Goal: Information Seeking & Learning: Understand process/instructions

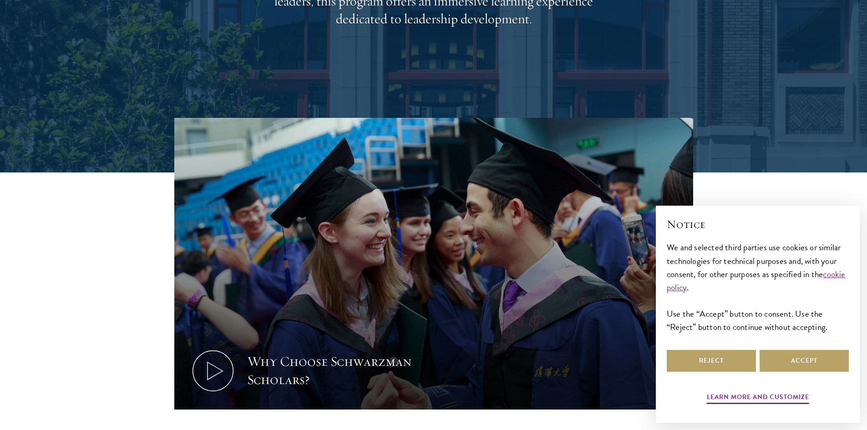
scroll to position [319, 0]
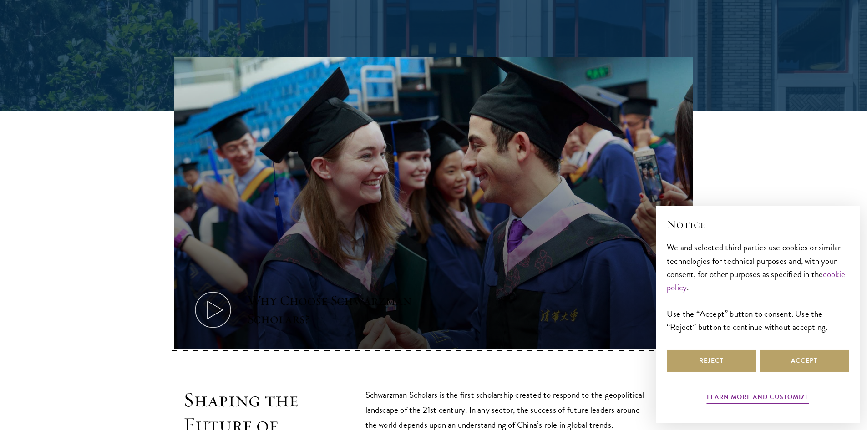
click at [218, 309] on icon at bounding box center [212, 309] width 41 height 41
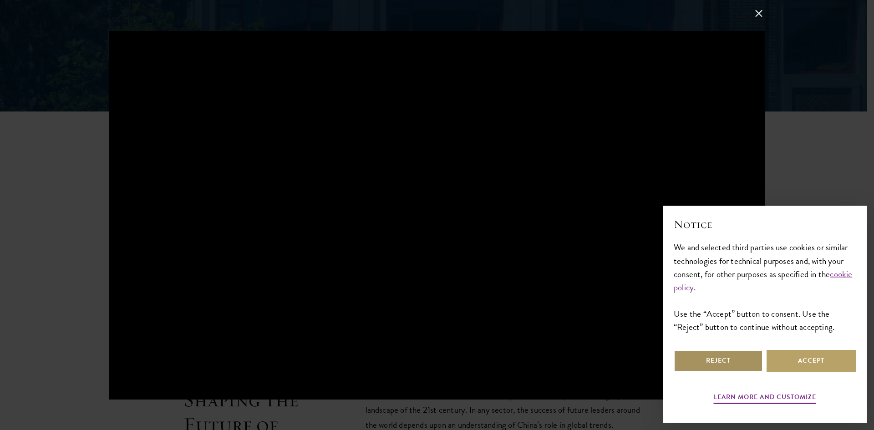
click at [721, 368] on button "Reject" at bounding box center [717, 361] width 89 height 22
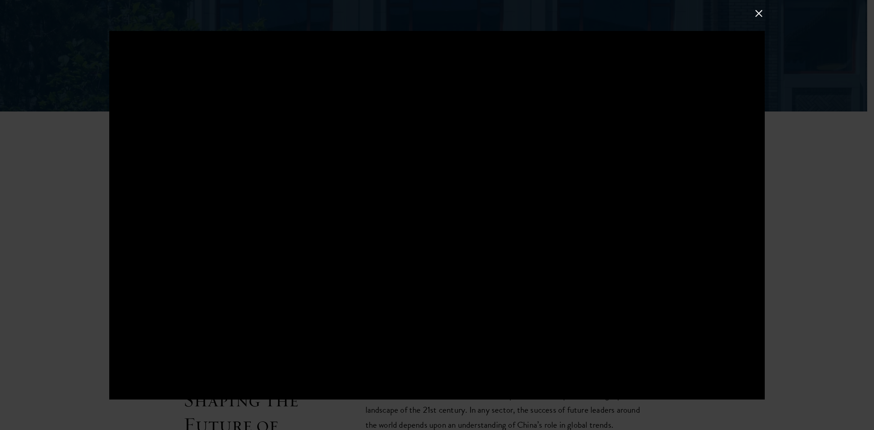
click at [756, 22] on div at bounding box center [437, 215] width 874 height 430
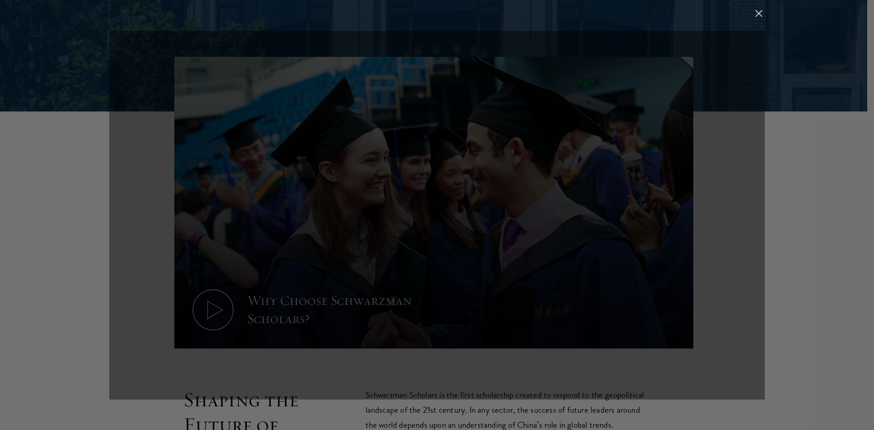
click at [758, 15] on button at bounding box center [759, 13] width 12 height 12
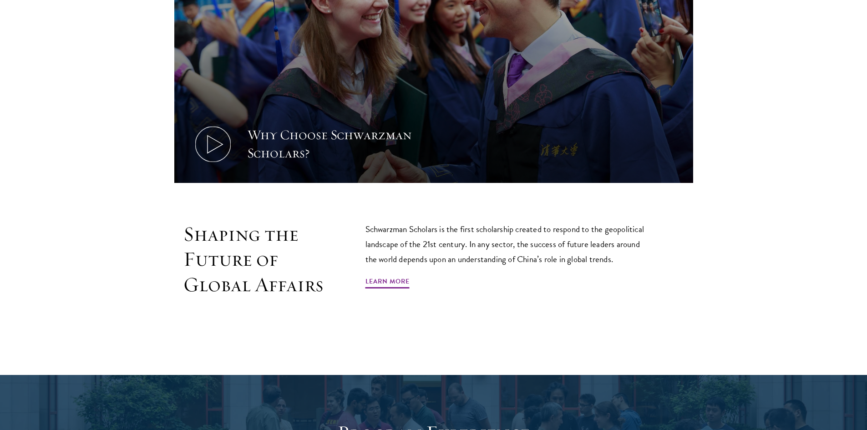
scroll to position [501, 0]
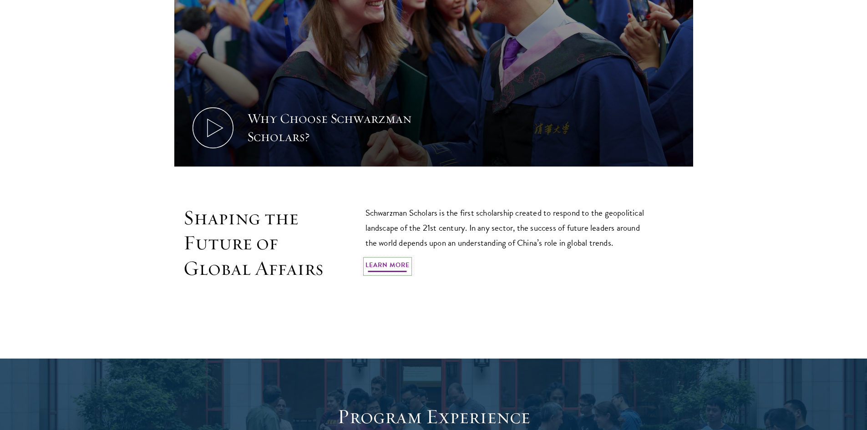
click at [388, 263] on link "Learn More" at bounding box center [387, 266] width 44 height 14
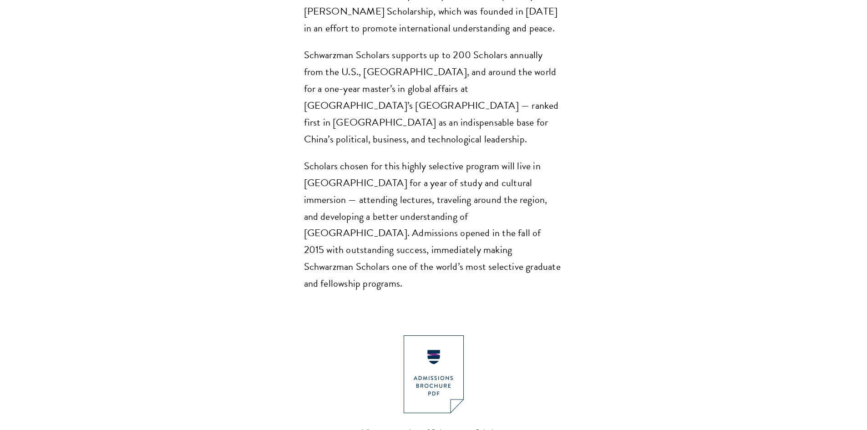
scroll to position [819, 0]
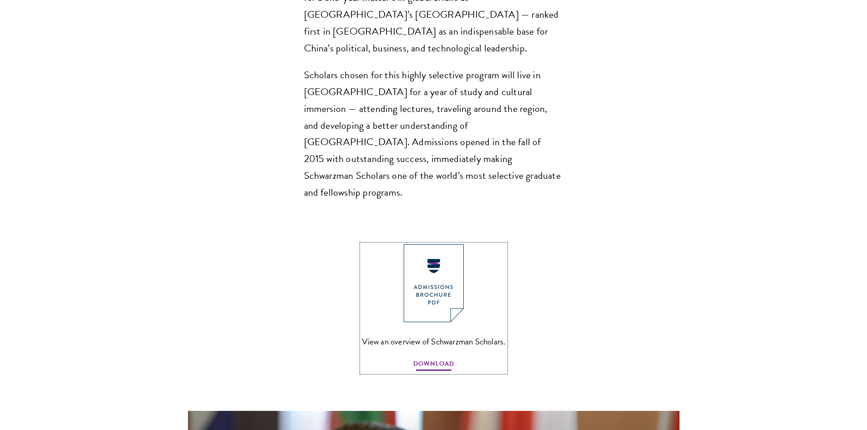
click at [440, 358] on span "DOWNLOAD" at bounding box center [433, 365] width 41 height 14
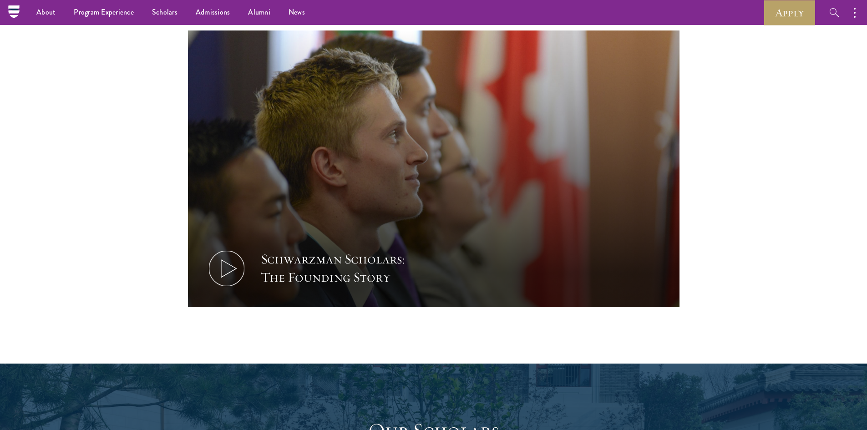
scroll to position [1183, 0]
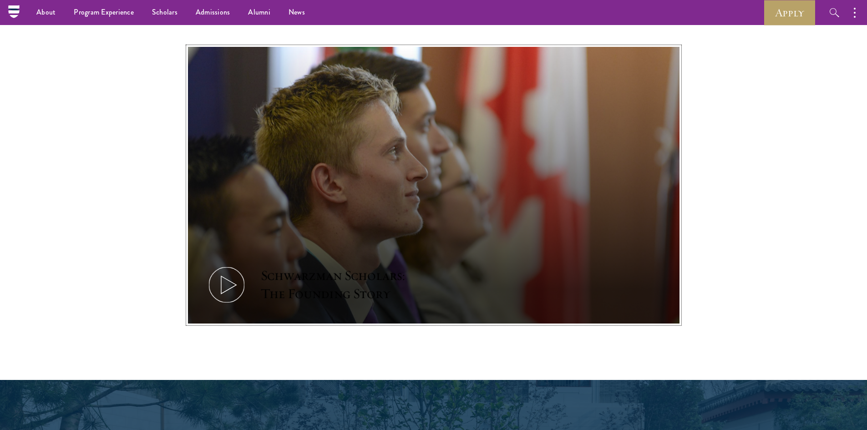
click at [465, 188] on button "Schwarzman Scholars: The Founding Story" at bounding box center [433, 185] width 491 height 277
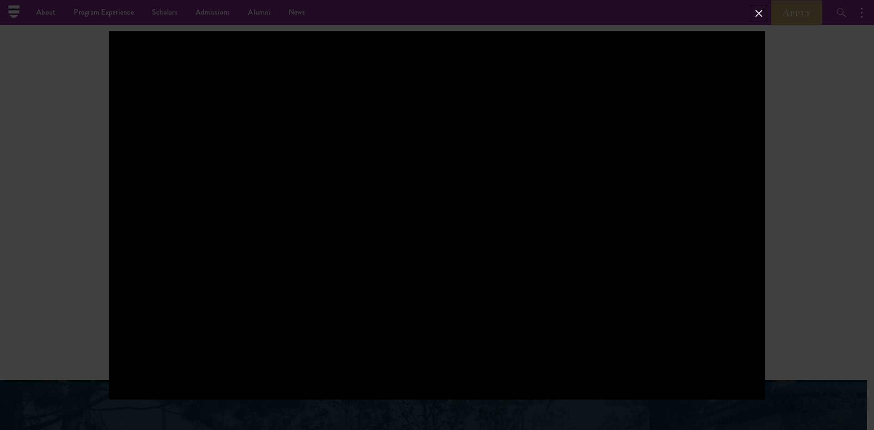
click at [760, 9] on button at bounding box center [759, 13] width 12 height 12
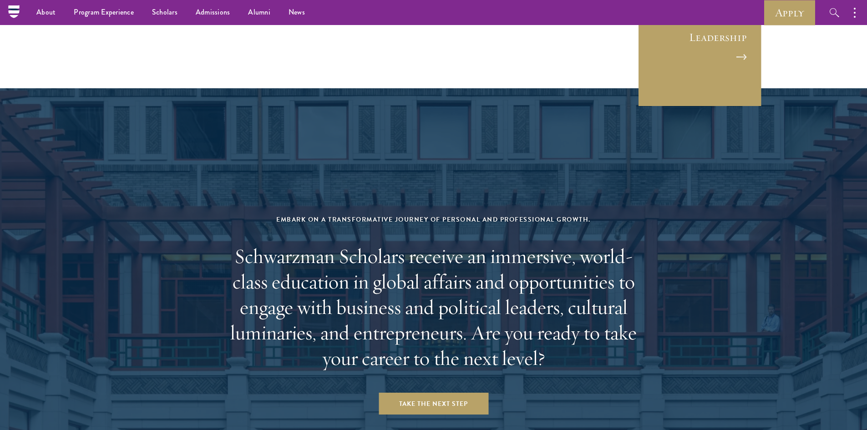
scroll to position [3611, 0]
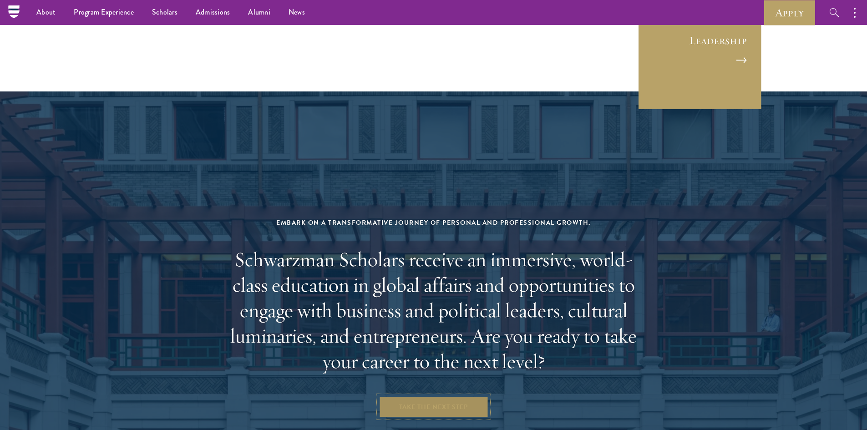
click at [449, 396] on link "Take the Next Step" at bounding box center [434, 407] width 110 height 22
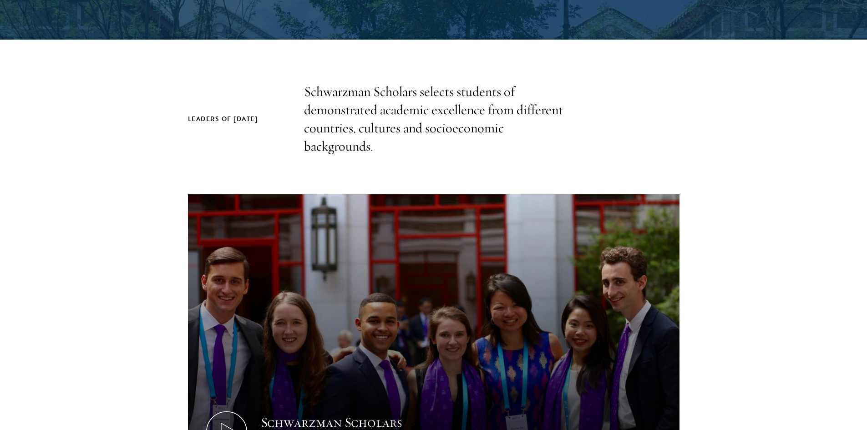
scroll to position [364, 0]
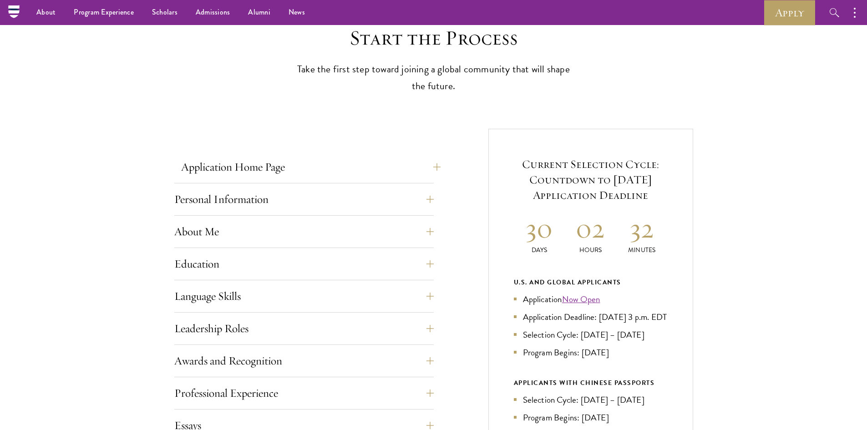
scroll to position [228, 0]
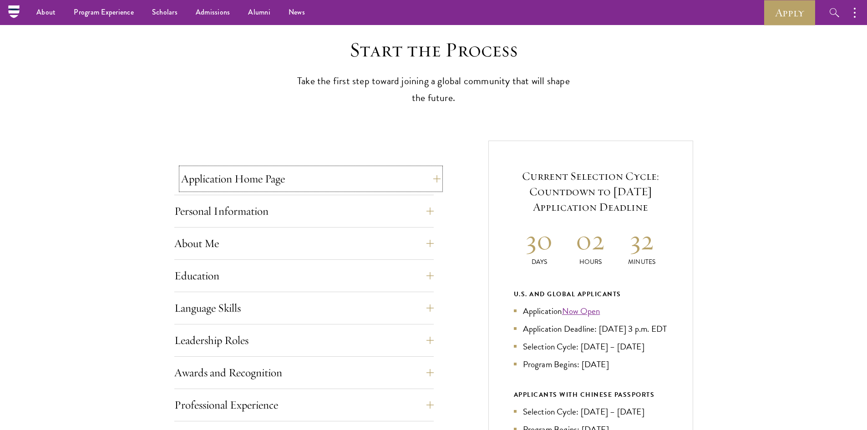
click at [354, 184] on button "Application Home Page" at bounding box center [310, 179] width 259 height 22
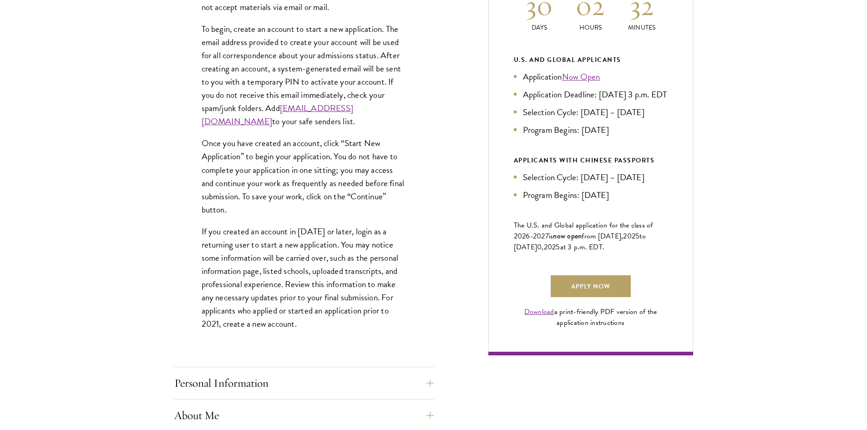
scroll to position [637, 0]
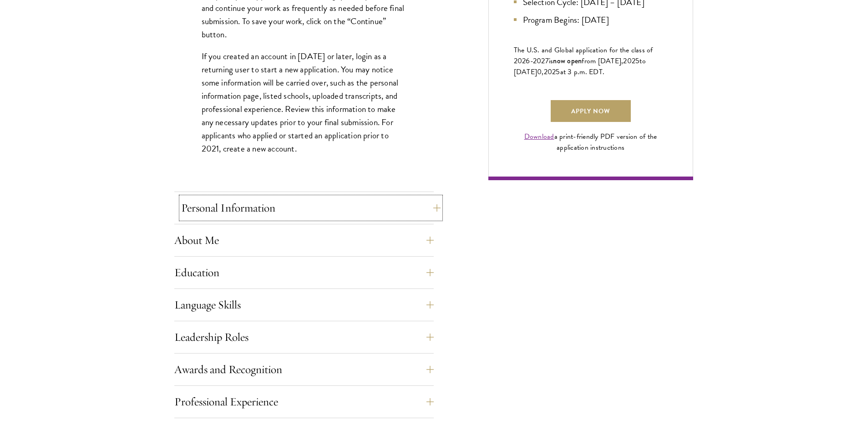
click at [278, 200] on button "Personal Information" at bounding box center [310, 208] width 259 height 22
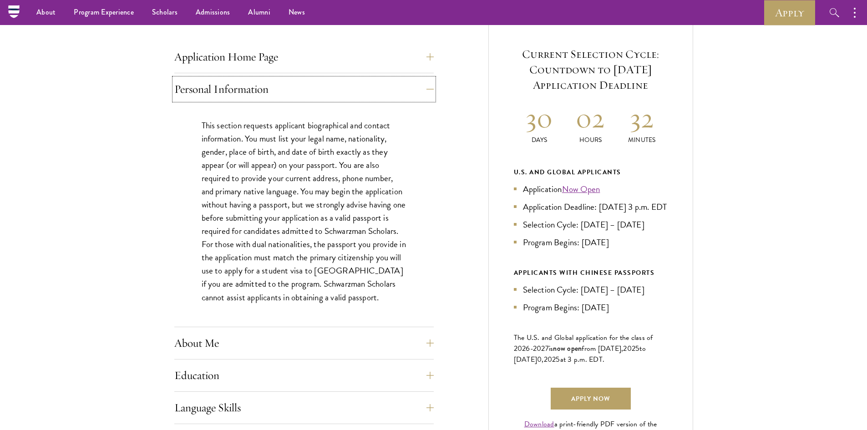
scroll to position [319, 0]
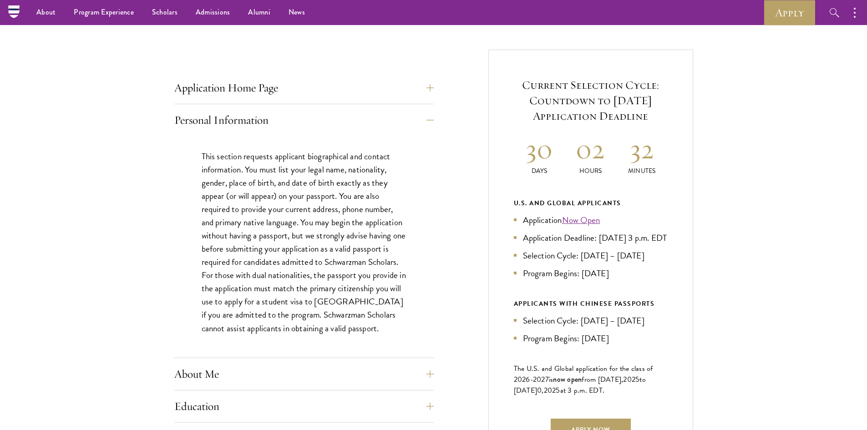
click at [360, 197] on p "This section requests applicant biographical and contact information. You must …" at bounding box center [304, 242] width 205 height 185
click at [366, 124] on button "Personal Information" at bounding box center [310, 120] width 259 height 22
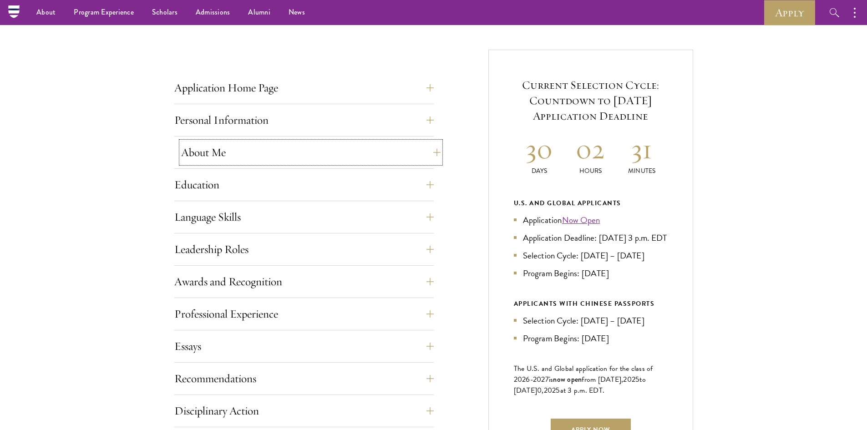
click at [272, 150] on button "About Me" at bounding box center [310, 153] width 259 height 22
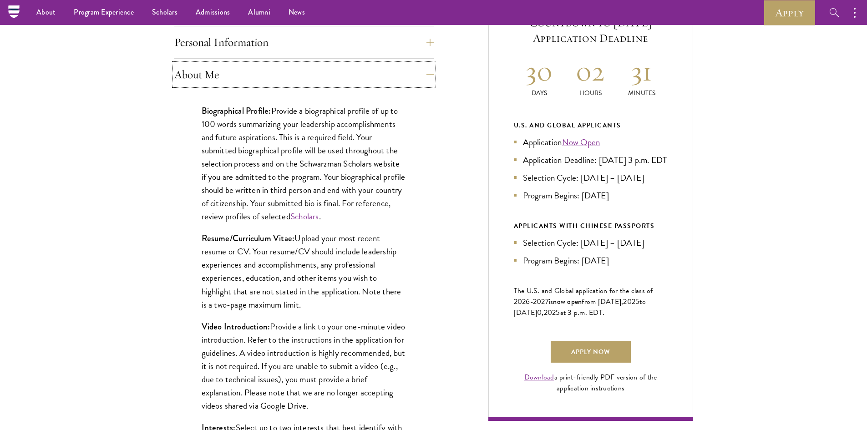
scroll to position [364, 0]
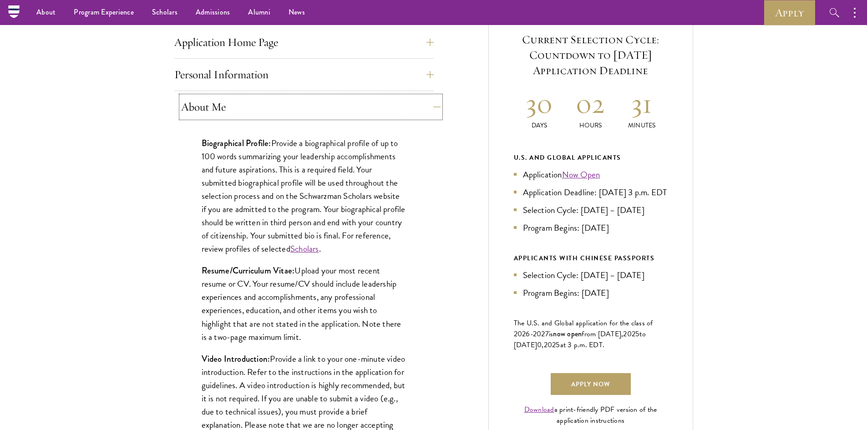
click at [324, 111] on button "About Me" at bounding box center [310, 107] width 259 height 22
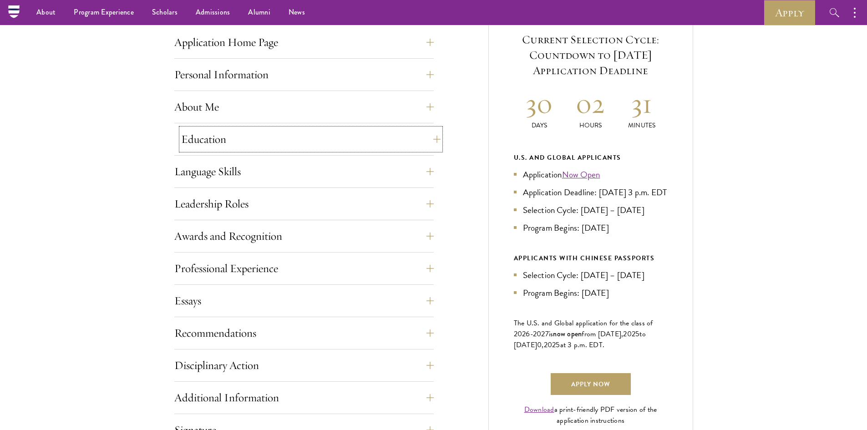
click at [256, 146] on button "Education" at bounding box center [310, 139] width 259 height 22
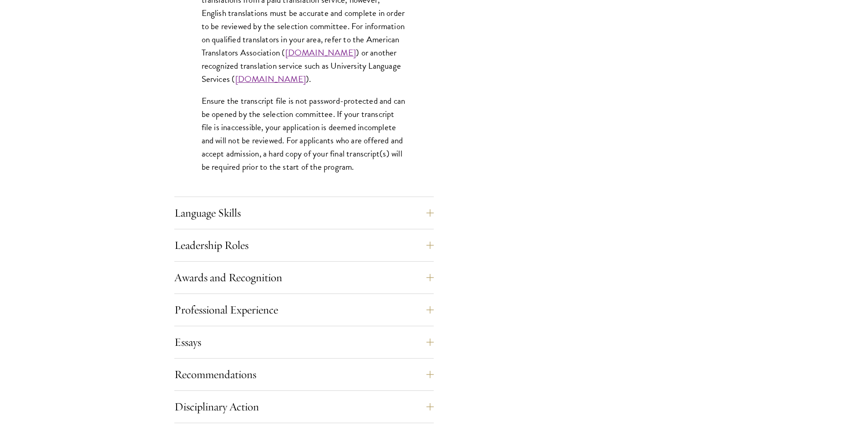
scroll to position [1411, 0]
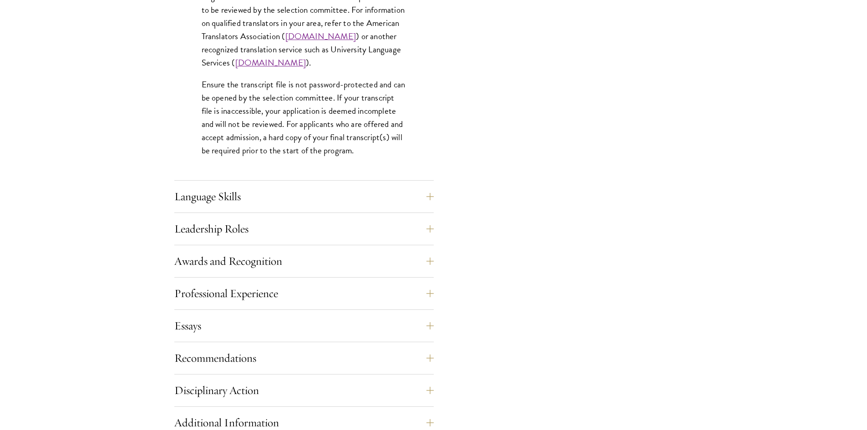
click at [298, 201] on button "Language Skills" at bounding box center [310, 197] width 259 height 22
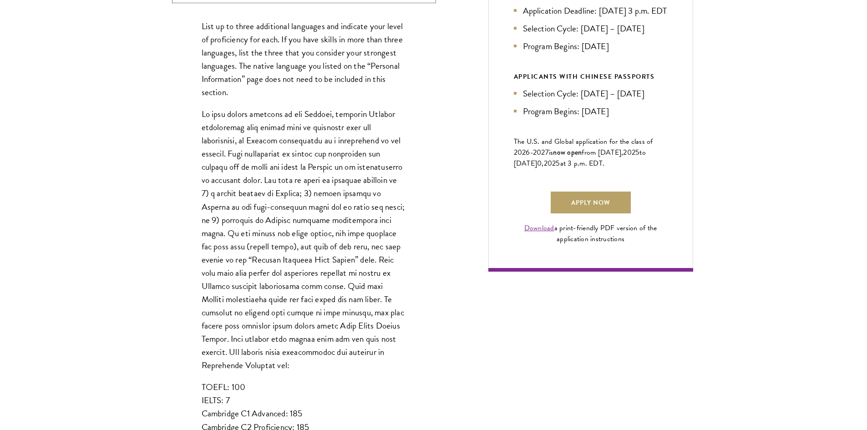
scroll to position [546, 0]
click at [345, 282] on p at bounding box center [304, 239] width 205 height 264
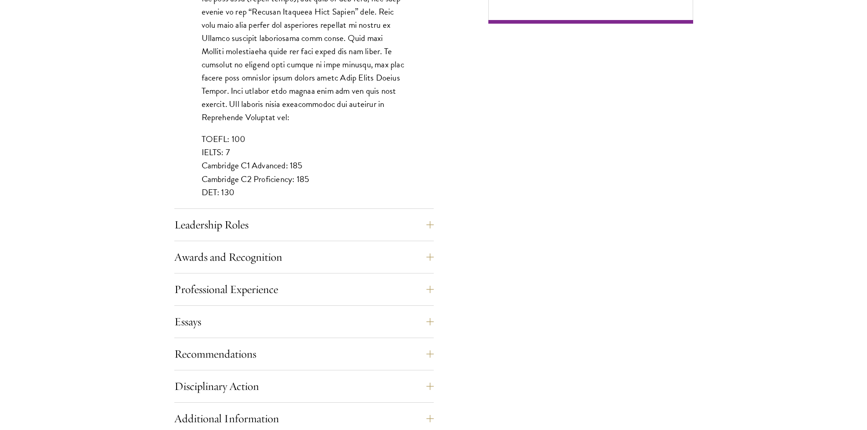
scroll to position [910, 0]
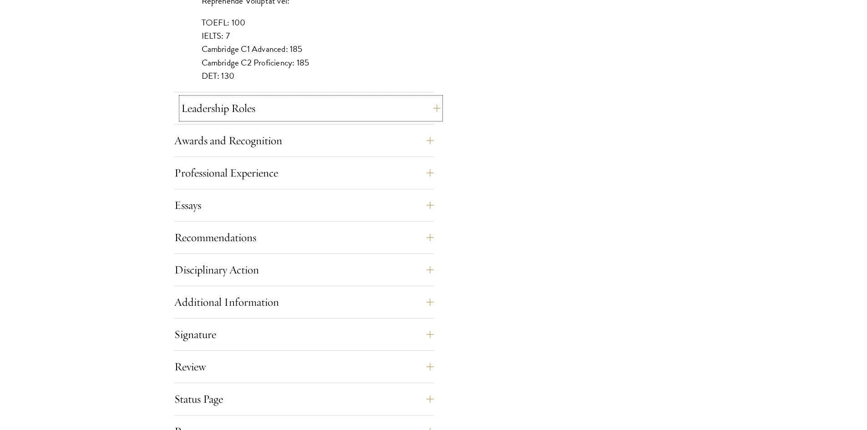
click at [238, 107] on button "Leadership Roles" at bounding box center [310, 108] width 259 height 22
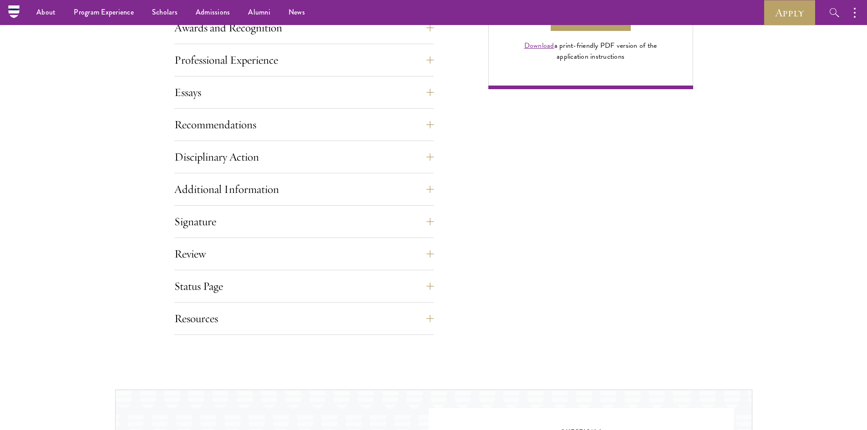
scroll to position [501, 0]
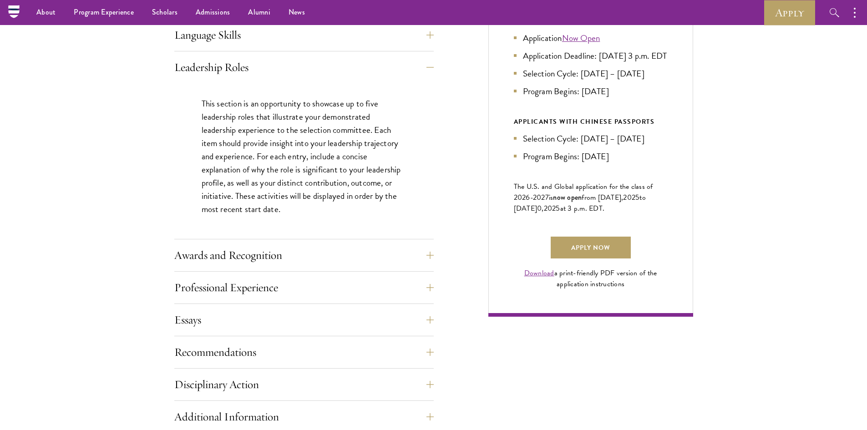
click at [340, 188] on p "This section is an opportunity to showcase up to five leadership roles that ill…" at bounding box center [304, 156] width 205 height 119
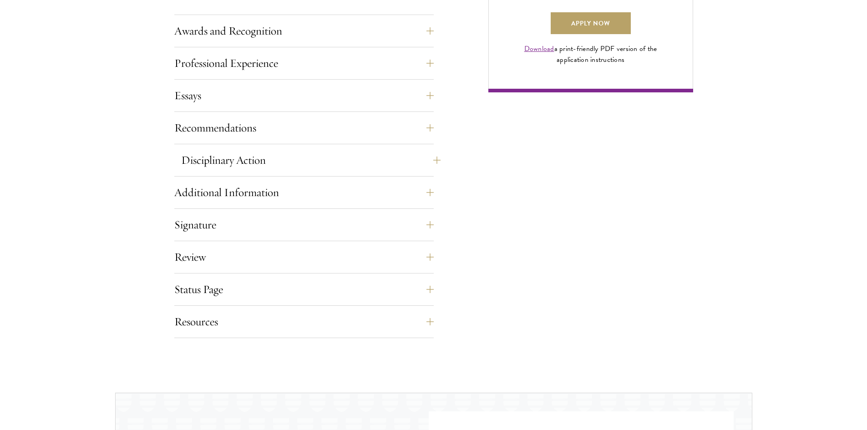
scroll to position [728, 0]
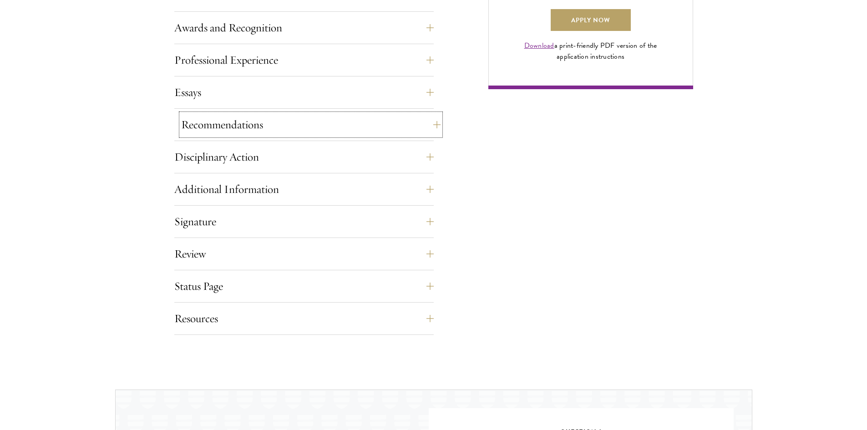
click at [210, 125] on button "Recommendations" at bounding box center [310, 125] width 259 height 22
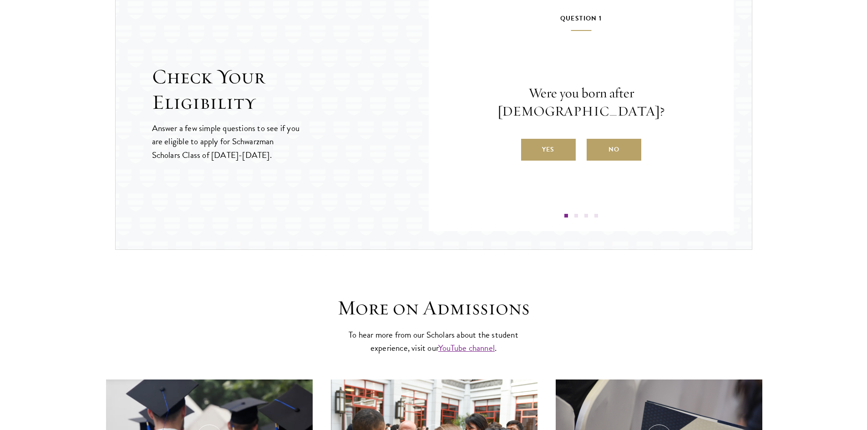
scroll to position [1638, 0]
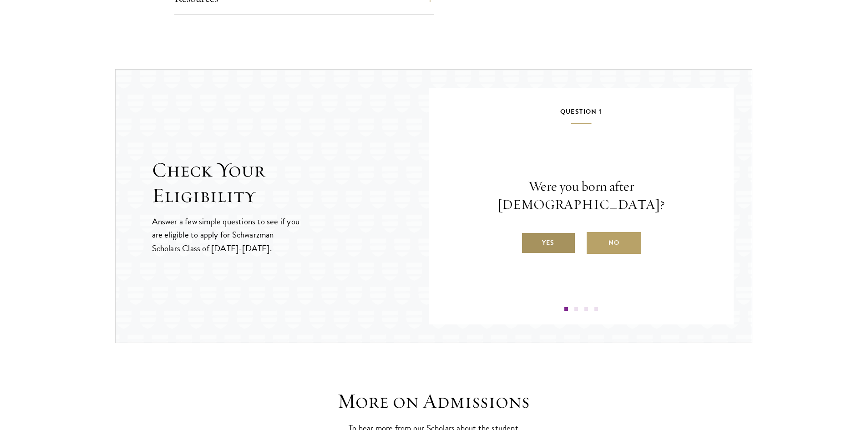
click at [533, 234] on label "Yes" at bounding box center [548, 243] width 55 height 22
click at [529, 234] on input "Yes" at bounding box center [525, 237] width 8 height 8
click at [553, 242] on label "Yes" at bounding box center [548, 243] width 55 height 22
click at [529, 241] on input "Yes" at bounding box center [525, 237] width 8 height 8
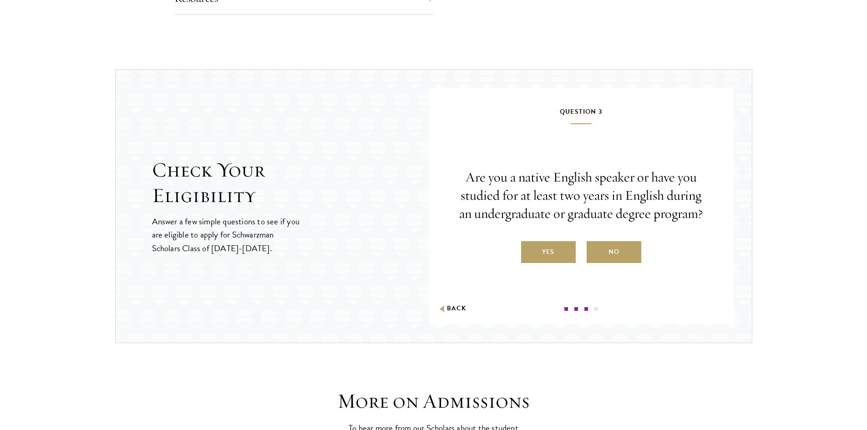
click at [636, 239] on div "Are you a native English speaker or have you studied for at least two years in …" at bounding box center [581, 215] width 250 height 95
click at [633, 249] on label "No" at bounding box center [614, 252] width 55 height 22
click at [595, 249] on input "No" at bounding box center [591, 246] width 8 height 8
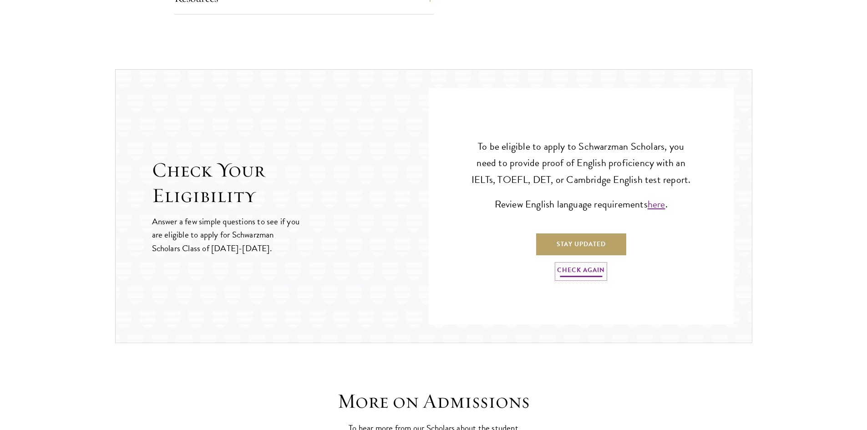
click at [571, 277] on link "Check Again" at bounding box center [581, 271] width 48 height 14
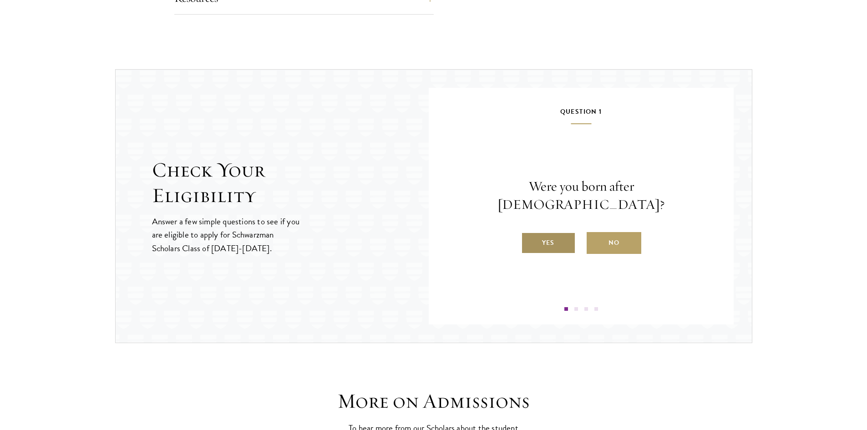
click at [550, 233] on label "Yes" at bounding box center [548, 243] width 55 height 22
click at [529, 233] on input "Yes" at bounding box center [525, 237] width 8 height 8
click at [547, 241] on label "Yes" at bounding box center [548, 243] width 55 height 22
click at [529, 241] on input "Yes" at bounding box center [525, 237] width 8 height 8
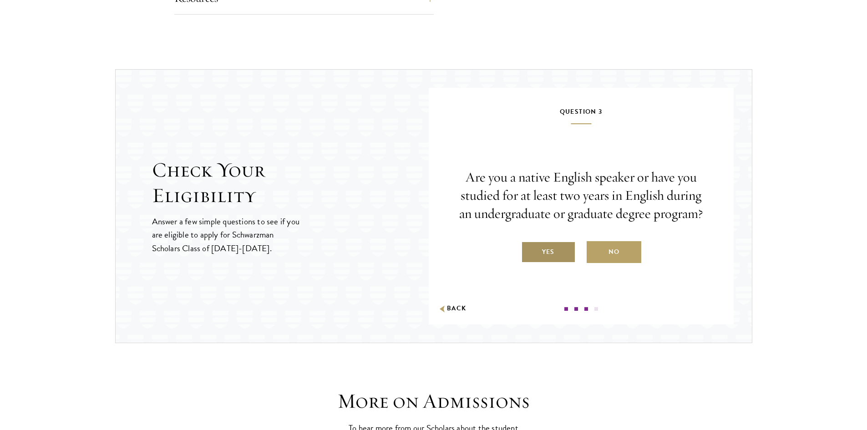
click at [546, 252] on label "Yes" at bounding box center [548, 252] width 55 height 22
click at [529, 250] on input "Yes" at bounding box center [525, 246] width 8 height 8
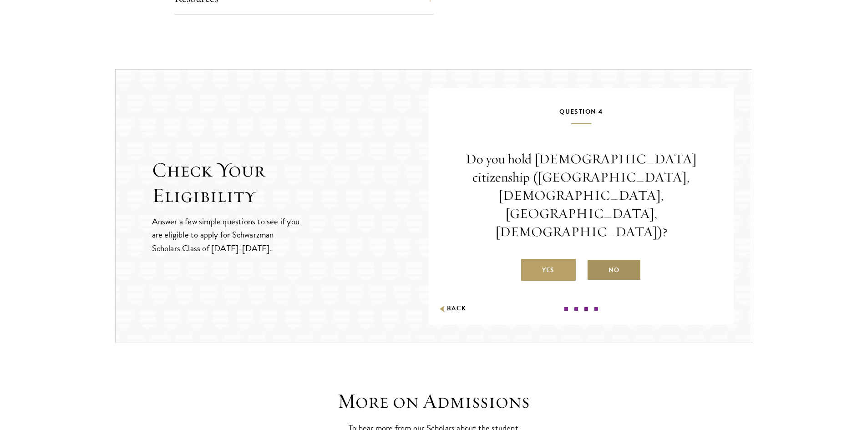
click at [632, 259] on label "No" at bounding box center [614, 270] width 55 height 22
click at [595, 260] on input "No" at bounding box center [591, 264] width 8 height 8
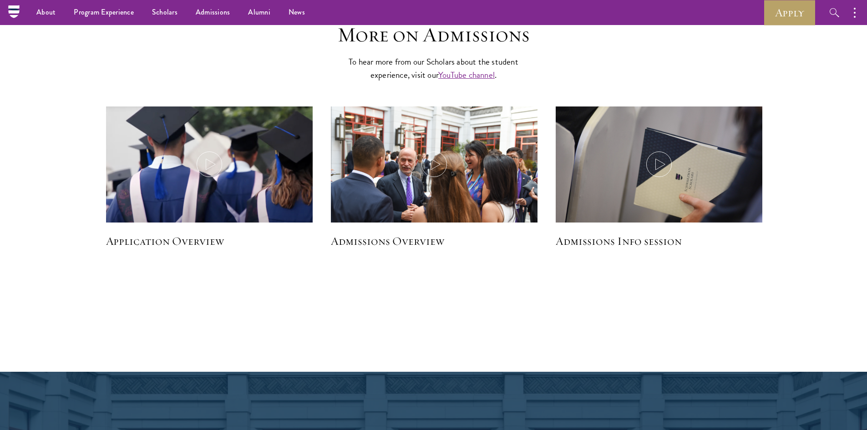
scroll to position [2002, 0]
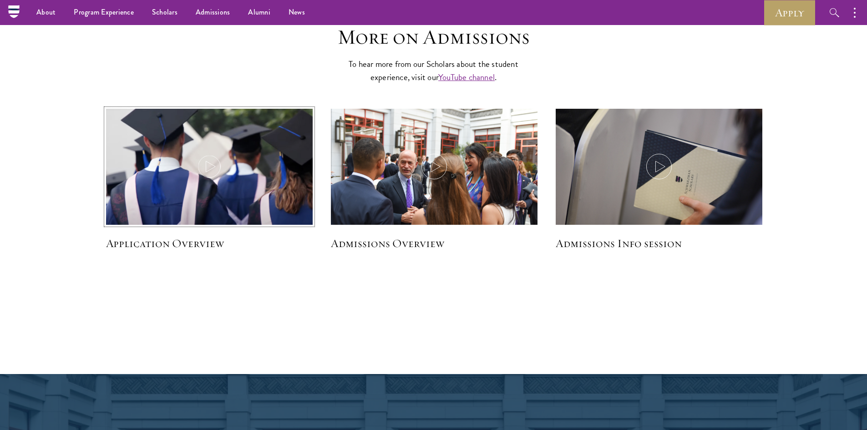
click at [161, 200] on img at bounding box center [208, 168] width 219 height 126
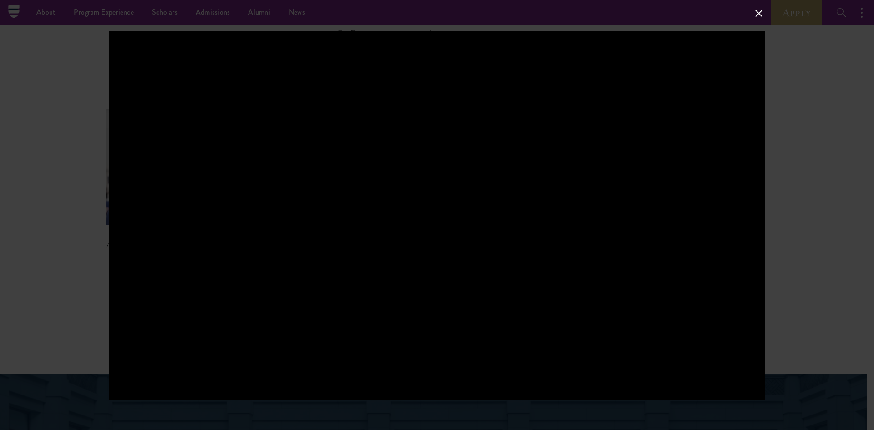
click at [809, 281] on div at bounding box center [437, 215] width 874 height 430
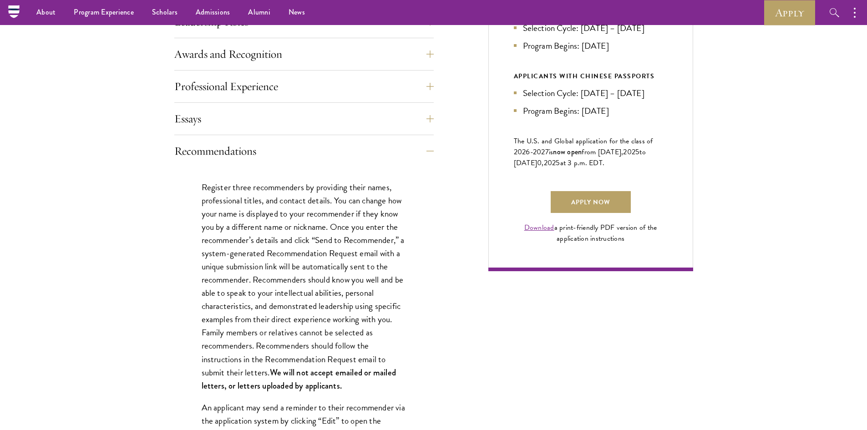
scroll to position [364, 0]
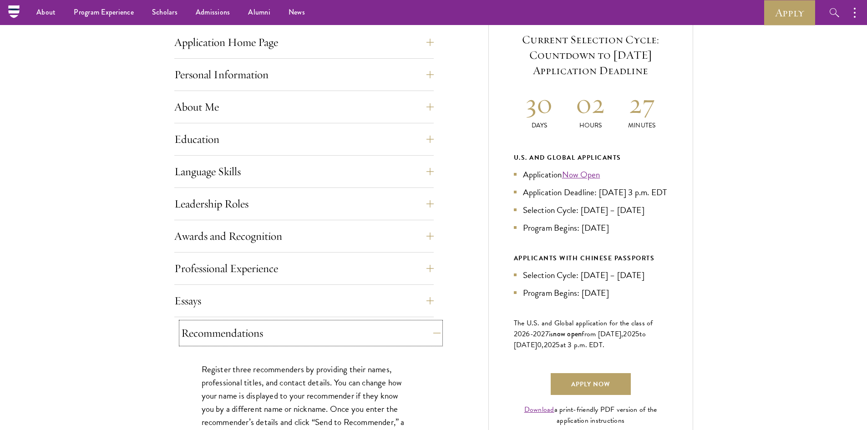
click at [428, 336] on button "Recommendations" at bounding box center [310, 333] width 259 height 22
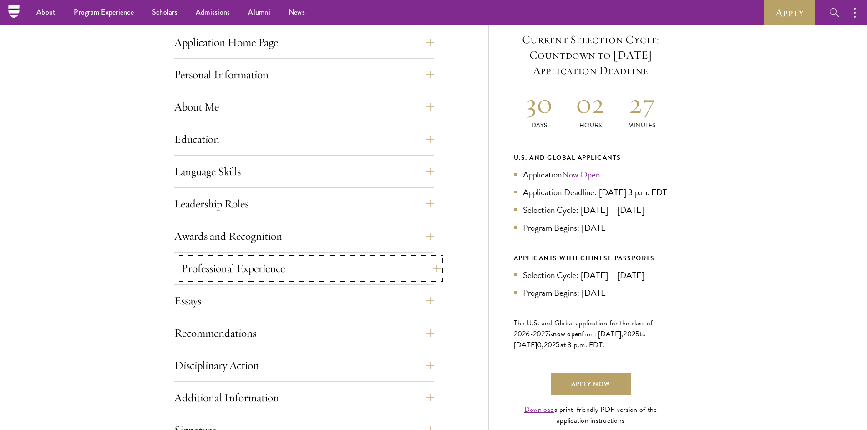
click at [364, 269] on button "Professional Experience" at bounding box center [310, 269] width 259 height 22
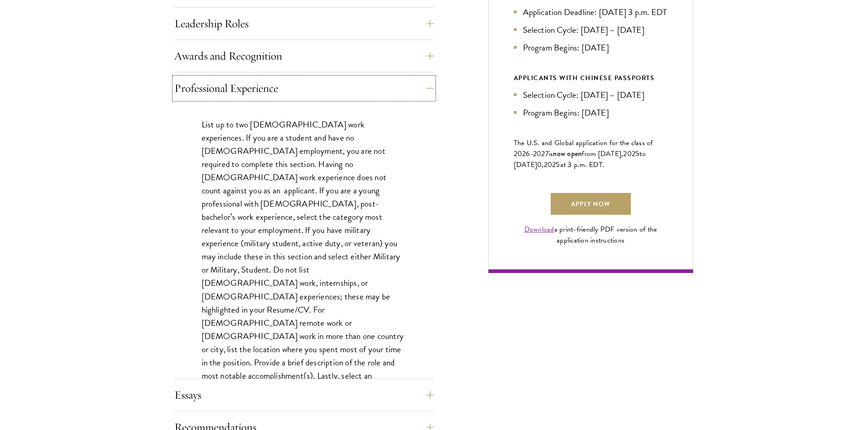
scroll to position [546, 0]
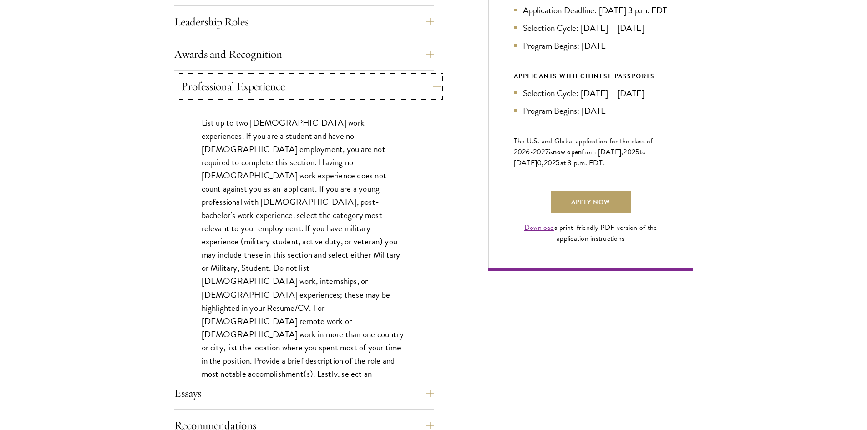
click at [278, 81] on button "Professional Experience" at bounding box center [310, 87] width 259 height 22
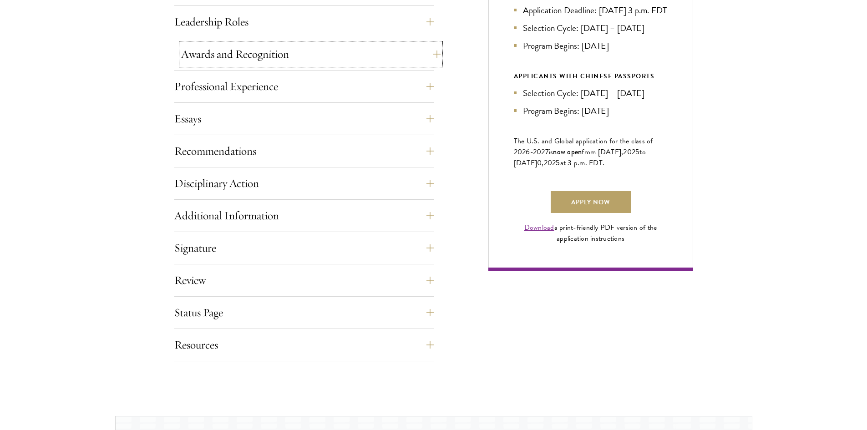
click at [279, 65] on button "Awards and Recognition" at bounding box center [310, 54] width 259 height 22
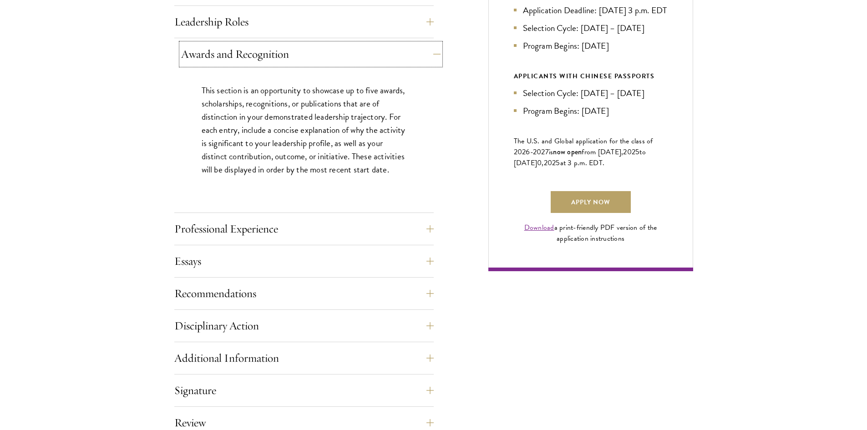
click at [279, 65] on button "Awards and Recognition" at bounding box center [310, 54] width 259 height 22
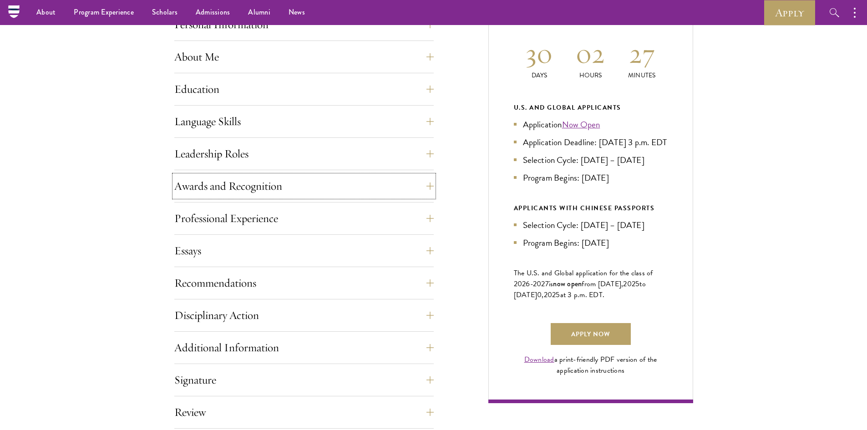
scroll to position [410, 0]
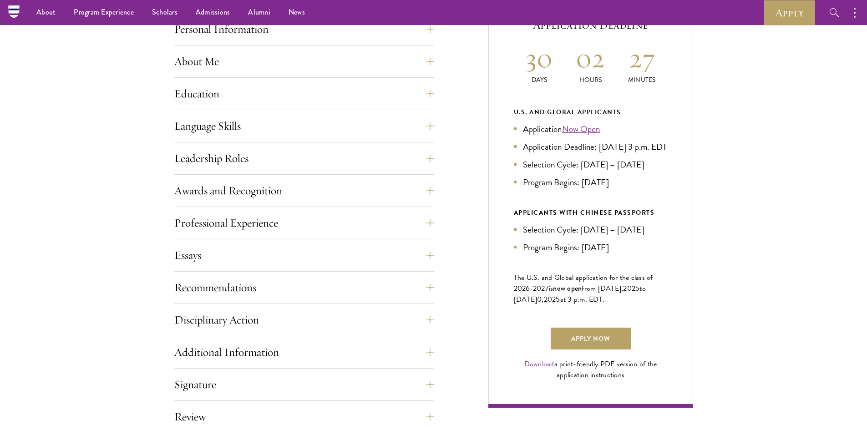
click at [298, 177] on div "Application Home Page The online application form must be completed in English.…" at bounding box center [303, 242] width 259 height 512
click at [304, 169] on div "Leadership Roles This section is an opportunity to showcase up to five leadersh…" at bounding box center [303, 160] width 259 height 27
click at [313, 159] on button "Leadership Roles" at bounding box center [310, 158] width 259 height 22
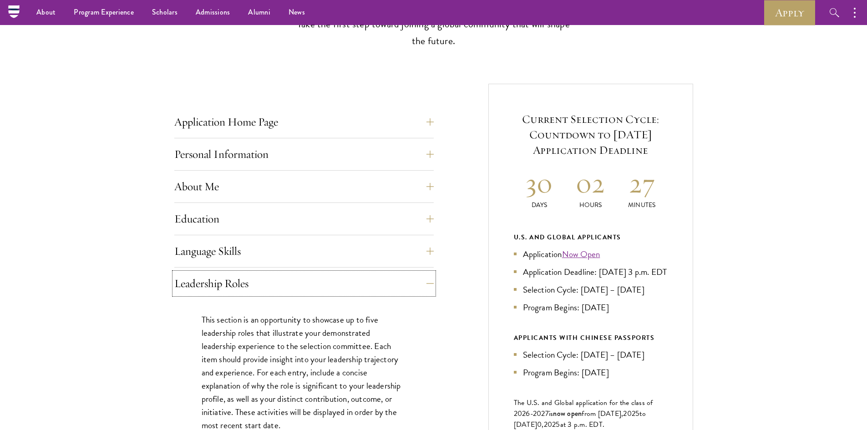
scroll to position [273, 0]
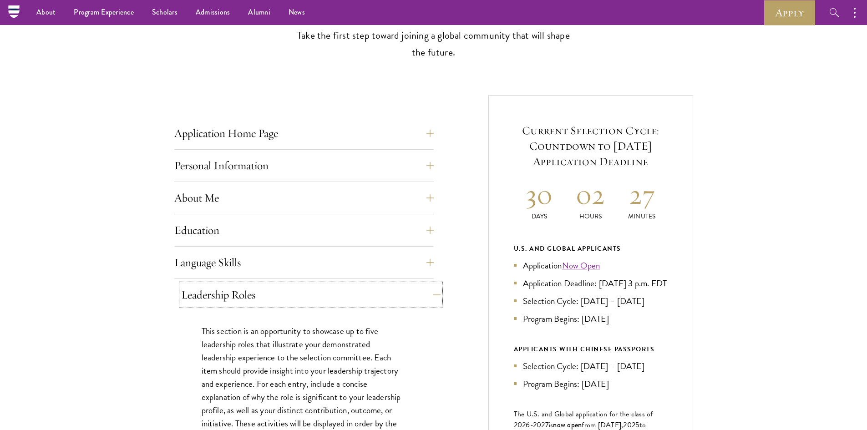
click at [193, 293] on button "Leadership Roles" at bounding box center [310, 295] width 259 height 22
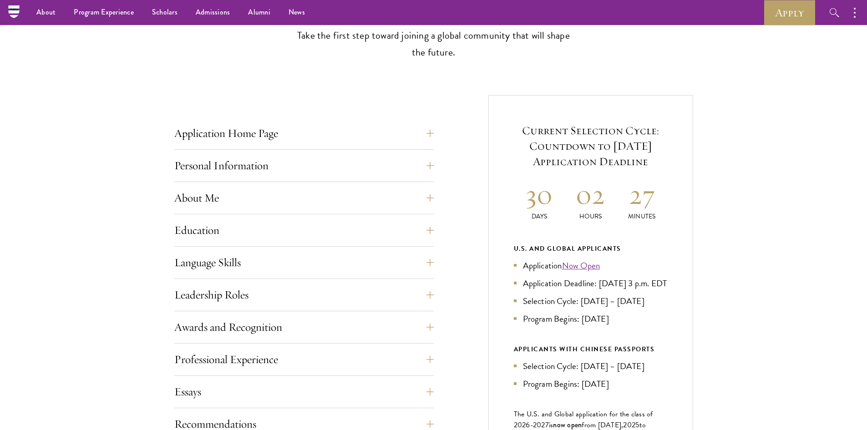
click at [100, 279] on div "Start the Process Take the first step toward joining a global community that wi…" at bounding box center [433, 313] width 867 height 643
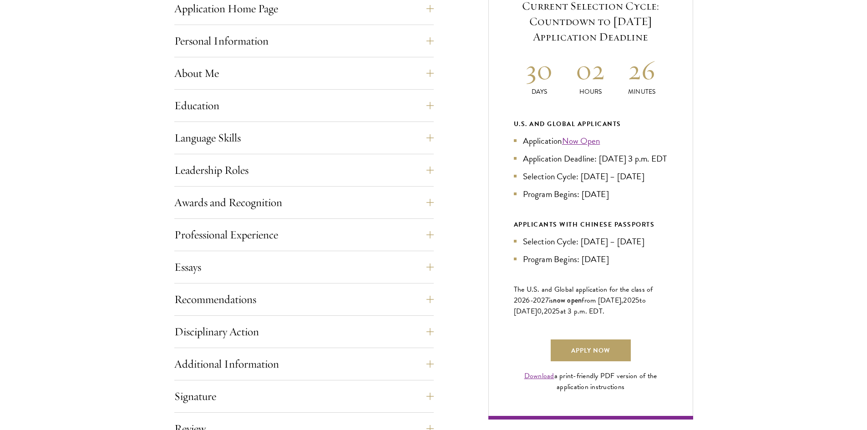
scroll to position [455, 0]
